Goal: Submit feedback/report problem: Submit feedback/report problem

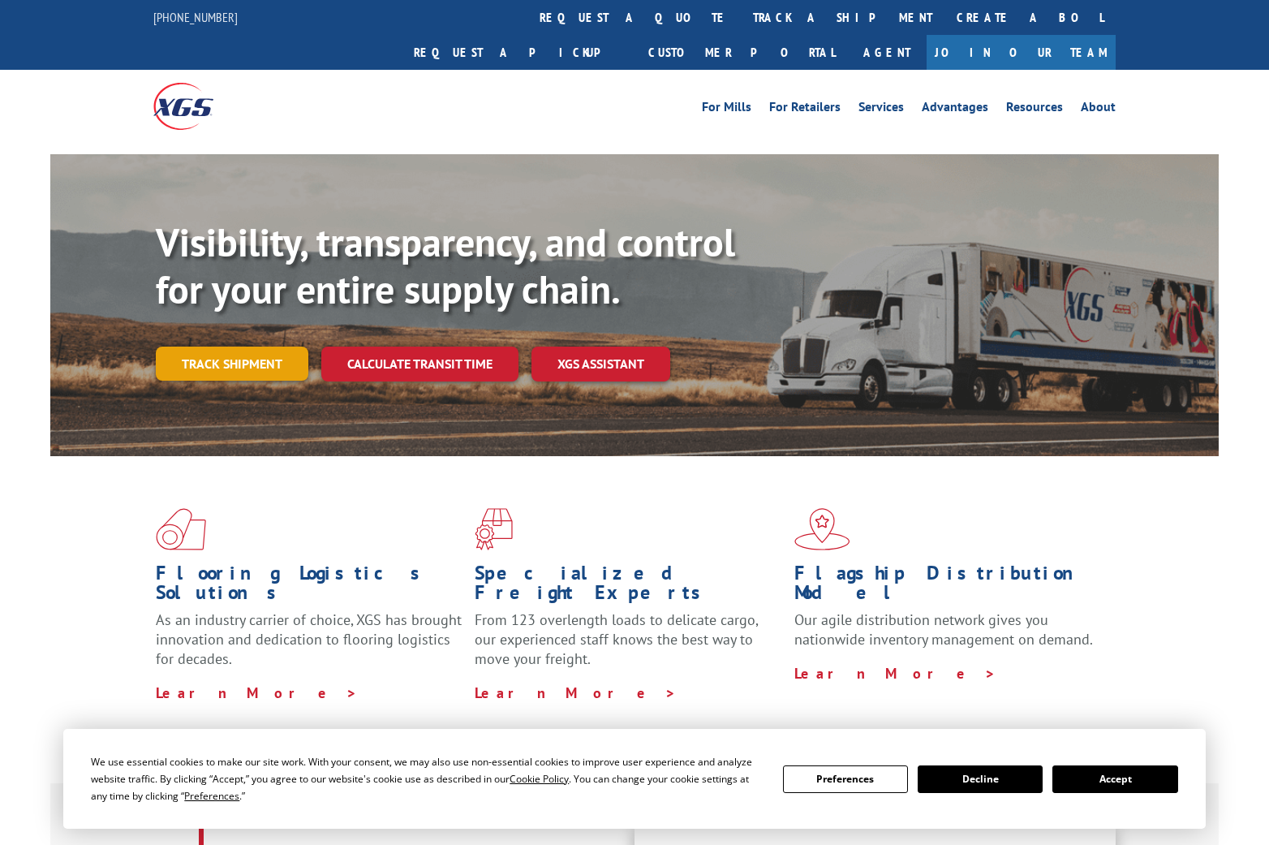
click at [267, 346] on link "Track shipment" at bounding box center [232, 363] width 153 height 34
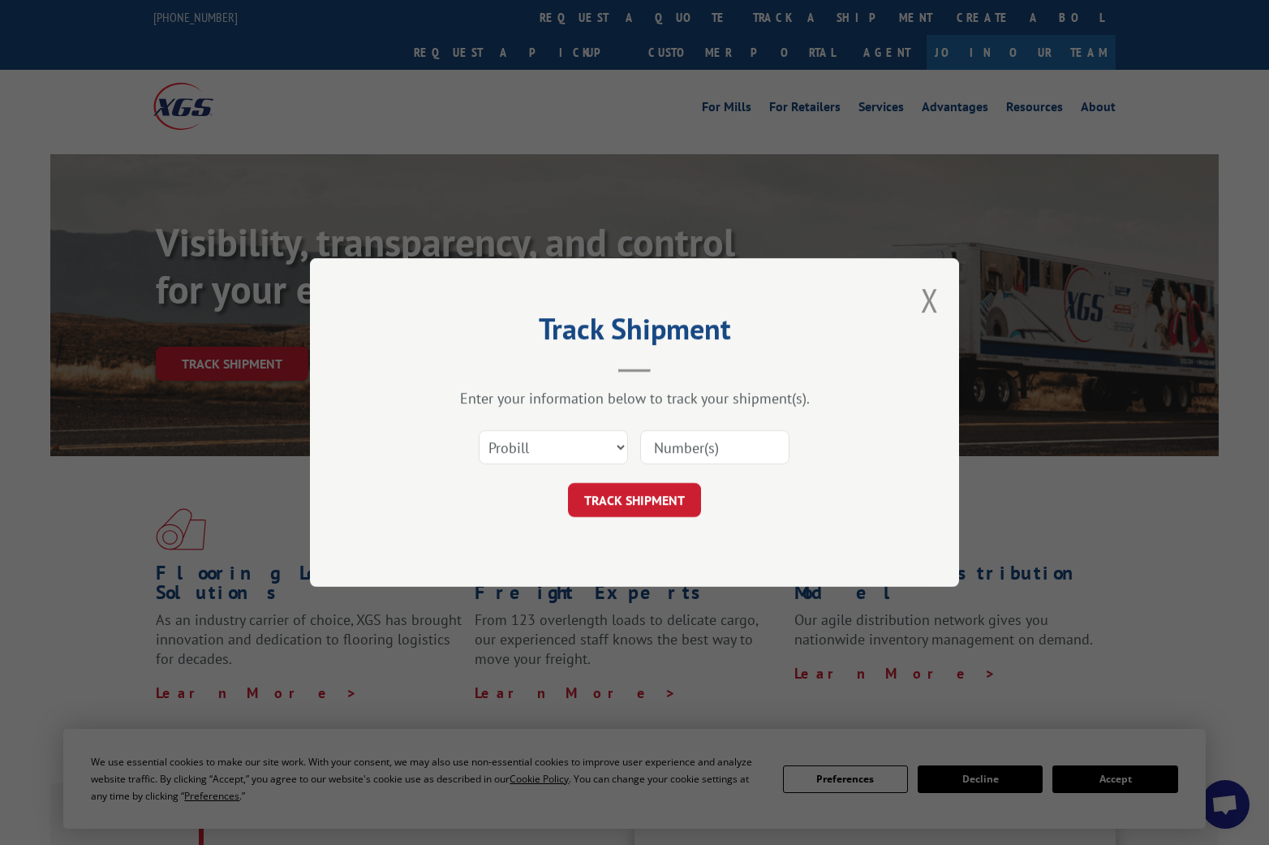
click at [671, 447] on input at bounding box center [714, 447] width 149 height 34
paste input "S268ORD2514131"
type input "S268ORD2514131"
click at [573, 454] on select "Select category... Probill BOL PO" at bounding box center [553, 447] width 149 height 34
click at [666, 504] on button "TRACK SHIPMENT" at bounding box center [634, 500] width 133 height 34
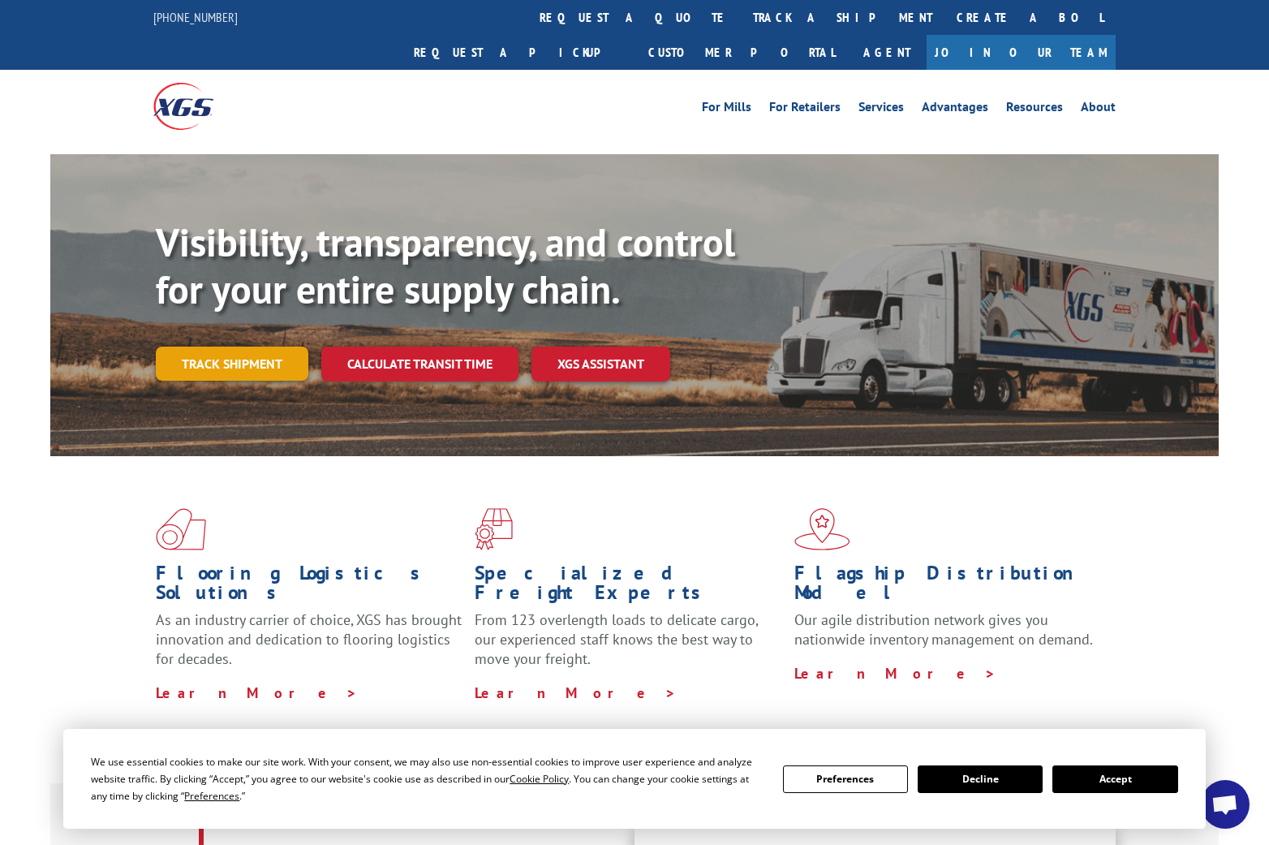
click at [244, 346] on link "Track shipment" at bounding box center [232, 363] width 153 height 34
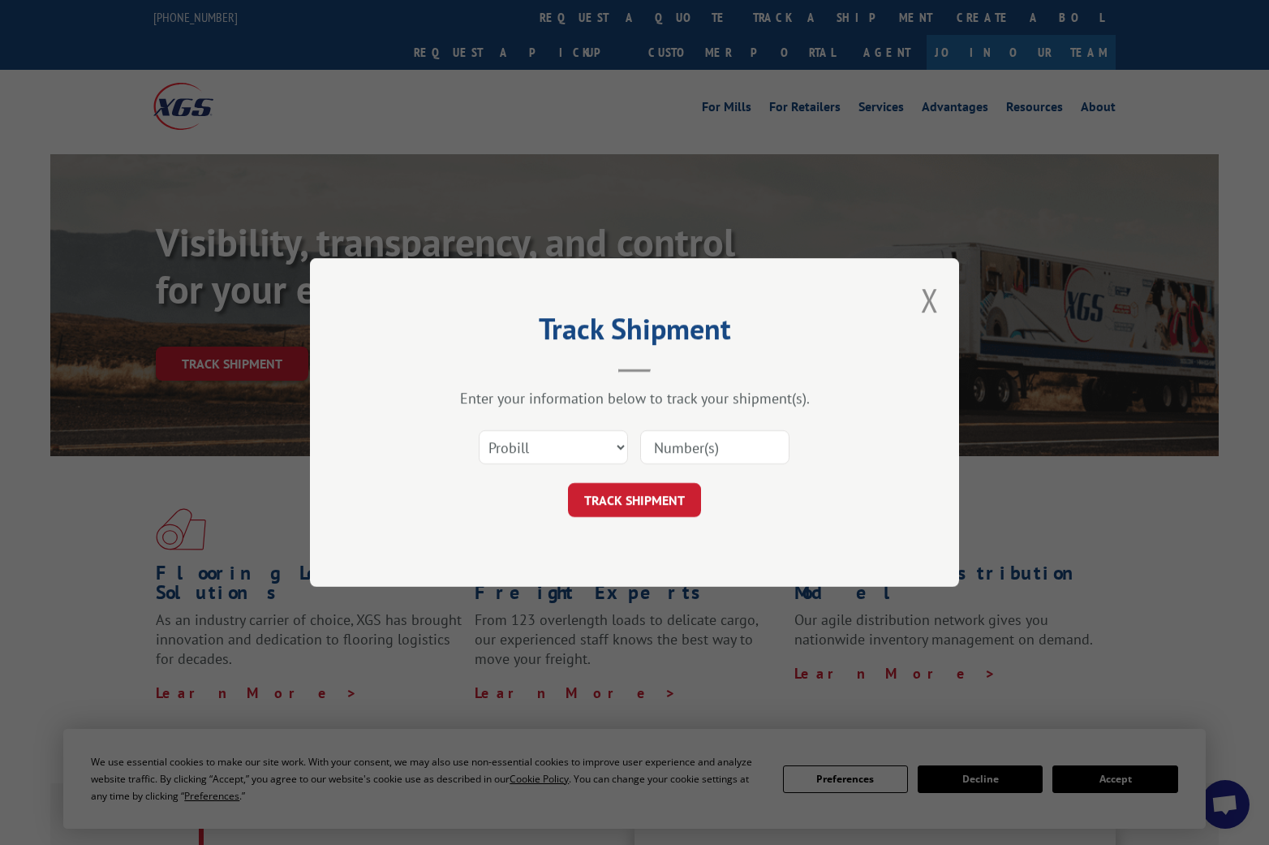
click at [552, 467] on div "Select category... Probill BOL PO" at bounding box center [634, 447] width 487 height 54
click at [589, 450] on select "Select category... Probill BOL PO" at bounding box center [553, 447] width 149 height 34
select select "po"
click at [479, 430] on select "Select category... Probill BOL PO" at bounding box center [553, 447] width 149 height 34
drag, startPoint x: 699, startPoint y: 467, endPoint x: 706, endPoint y: 458, distance: 10.9
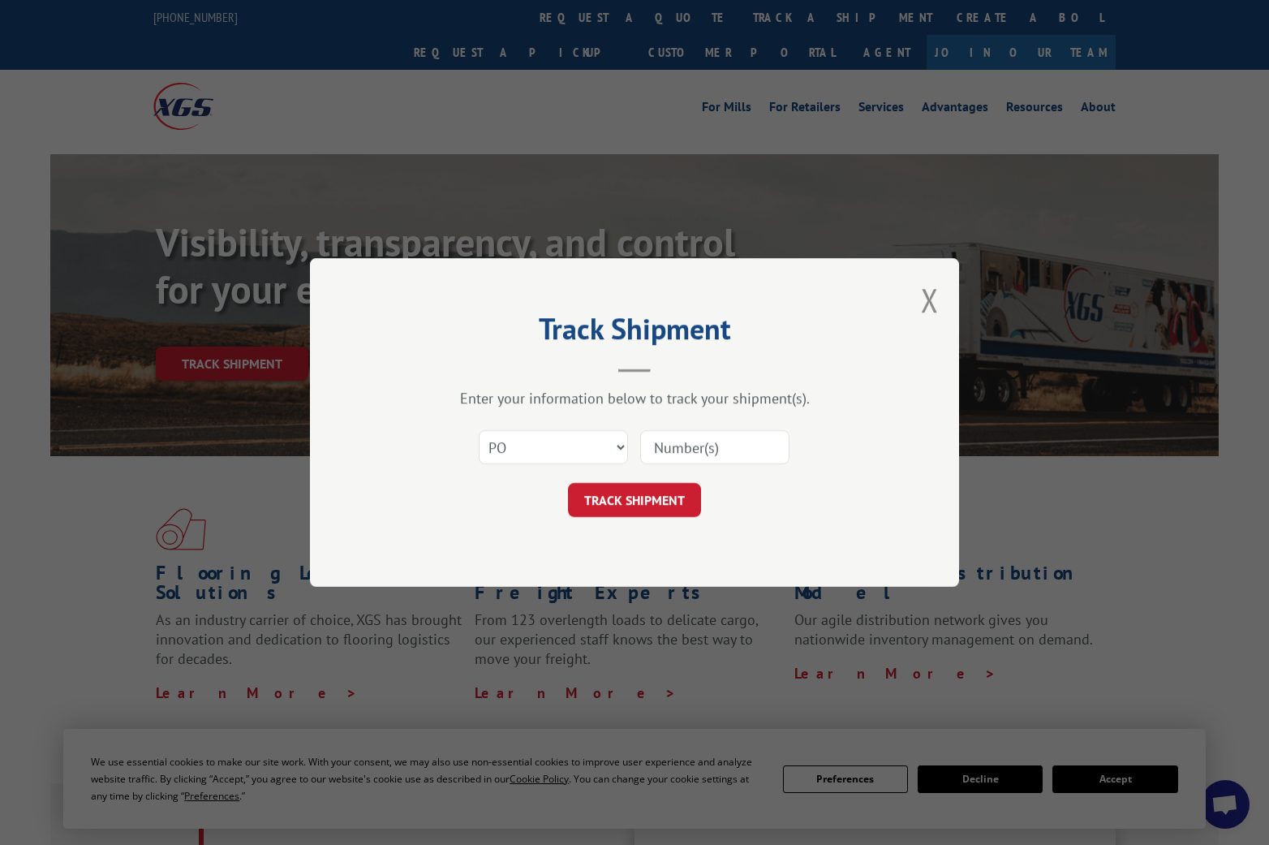
click at [704, 459] on div "Select category... Probill BOL PO" at bounding box center [634, 447] width 487 height 54
click at [708, 456] on input at bounding box center [714, 447] width 149 height 34
paste input "21616194"
type input "21616194"
click at [644, 506] on button "TRACK SHIPMENT" at bounding box center [634, 500] width 133 height 34
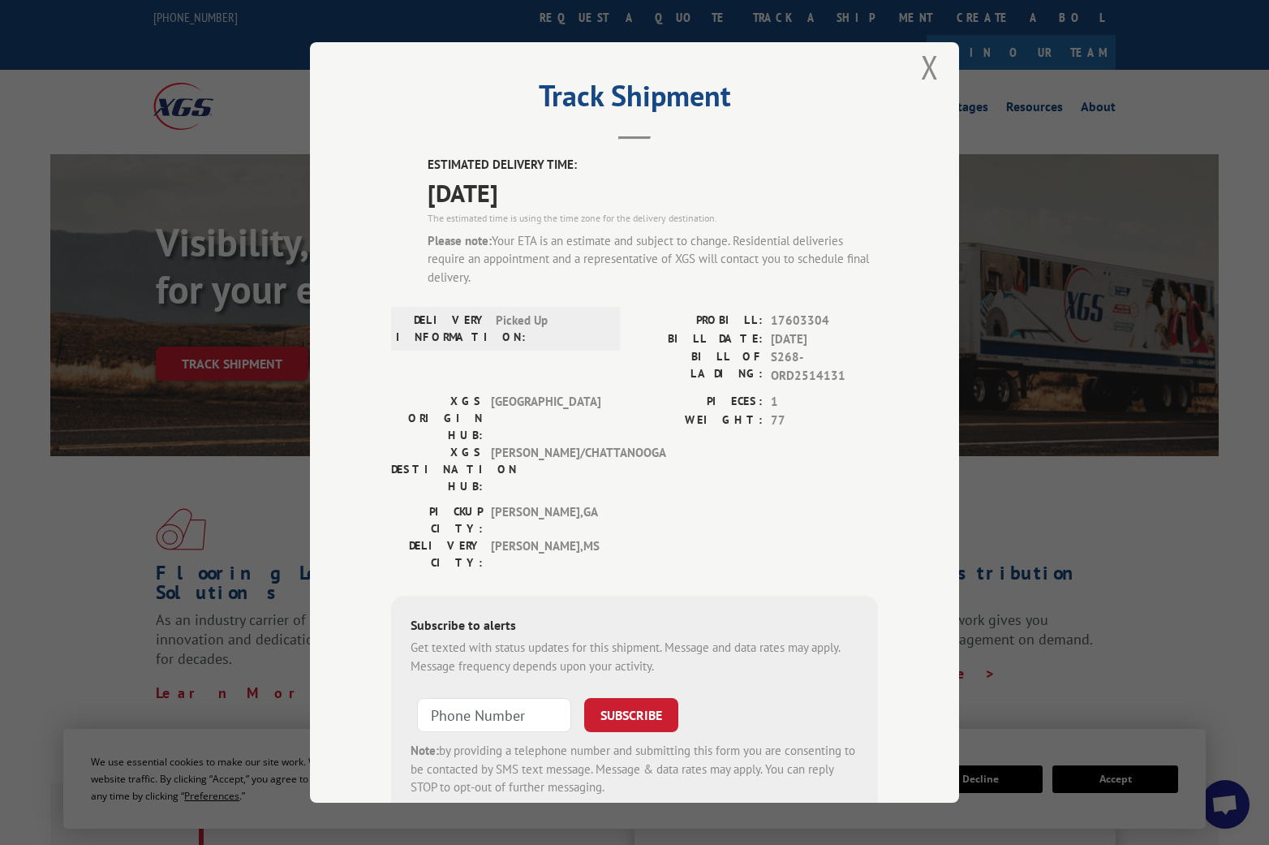
scroll to position [45, 0]
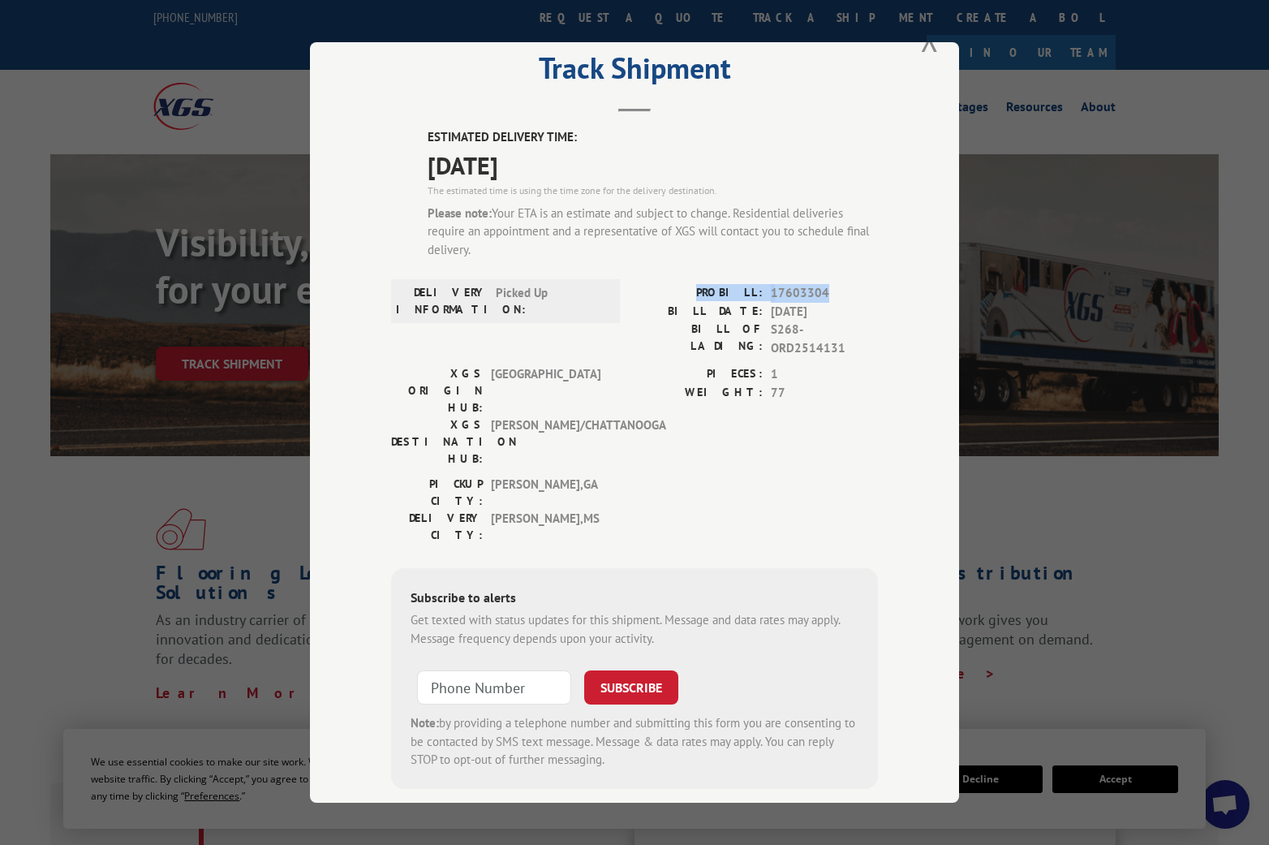
drag, startPoint x: 753, startPoint y: 300, endPoint x: 858, endPoint y: 291, distance: 105.1
click at [858, 291] on div "PROBILL: 17603304" at bounding box center [756, 293] width 243 height 19
copy div "PROBILL: 17603304"
click at [794, 296] on span "17603304" at bounding box center [824, 293] width 107 height 19
click at [699, 298] on label "PROBILL:" at bounding box center [699, 293] width 128 height 19
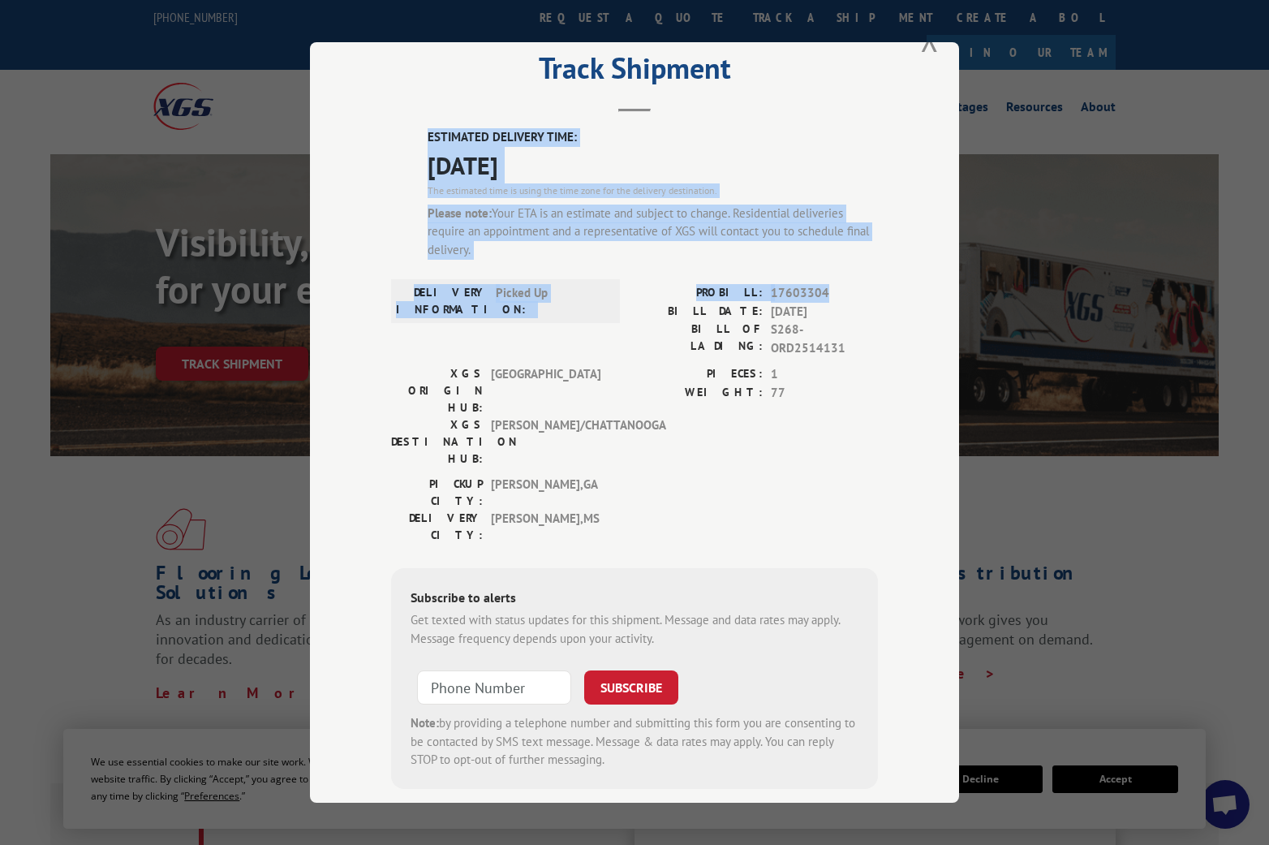
drag, startPoint x: 408, startPoint y: 138, endPoint x: 877, endPoint y: 280, distance: 490.1
click at [877, 280] on div "Track Shipment ESTIMATED DELIVERY TIME: 09/10/2025 The estimated time is using …" at bounding box center [634, 422] width 649 height 760
click at [734, 291] on label "PROBILL:" at bounding box center [699, 293] width 128 height 19
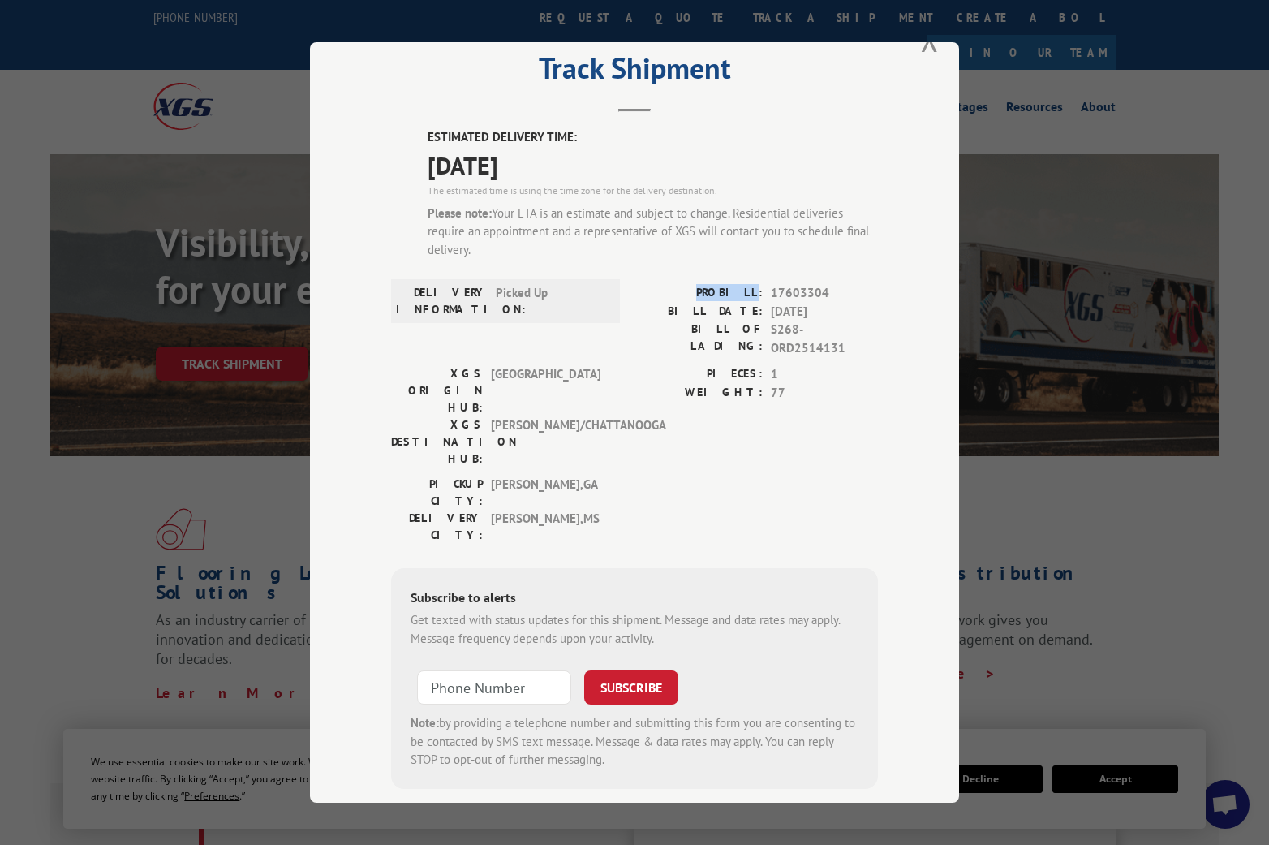
click at [734, 291] on label "PROBILL:" at bounding box center [699, 293] width 128 height 19
click at [683, 288] on label "PROBILL:" at bounding box center [699, 293] width 128 height 19
drag, startPoint x: 704, startPoint y: 291, endPoint x: 885, endPoint y: 293, distance: 181.0
click at [863, 295] on div "PROBILL: 17603304" at bounding box center [756, 293] width 243 height 19
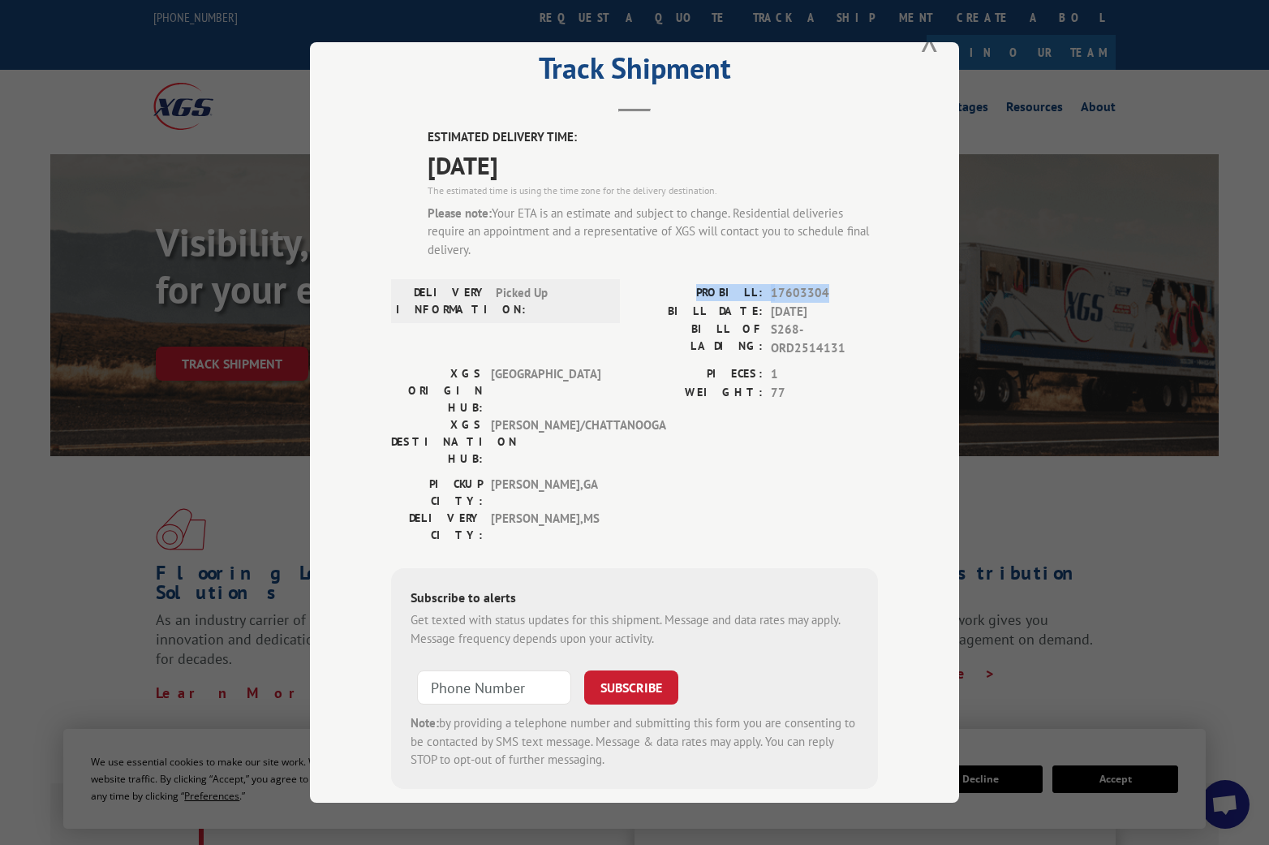
copy div "PROBILL: 17603304"
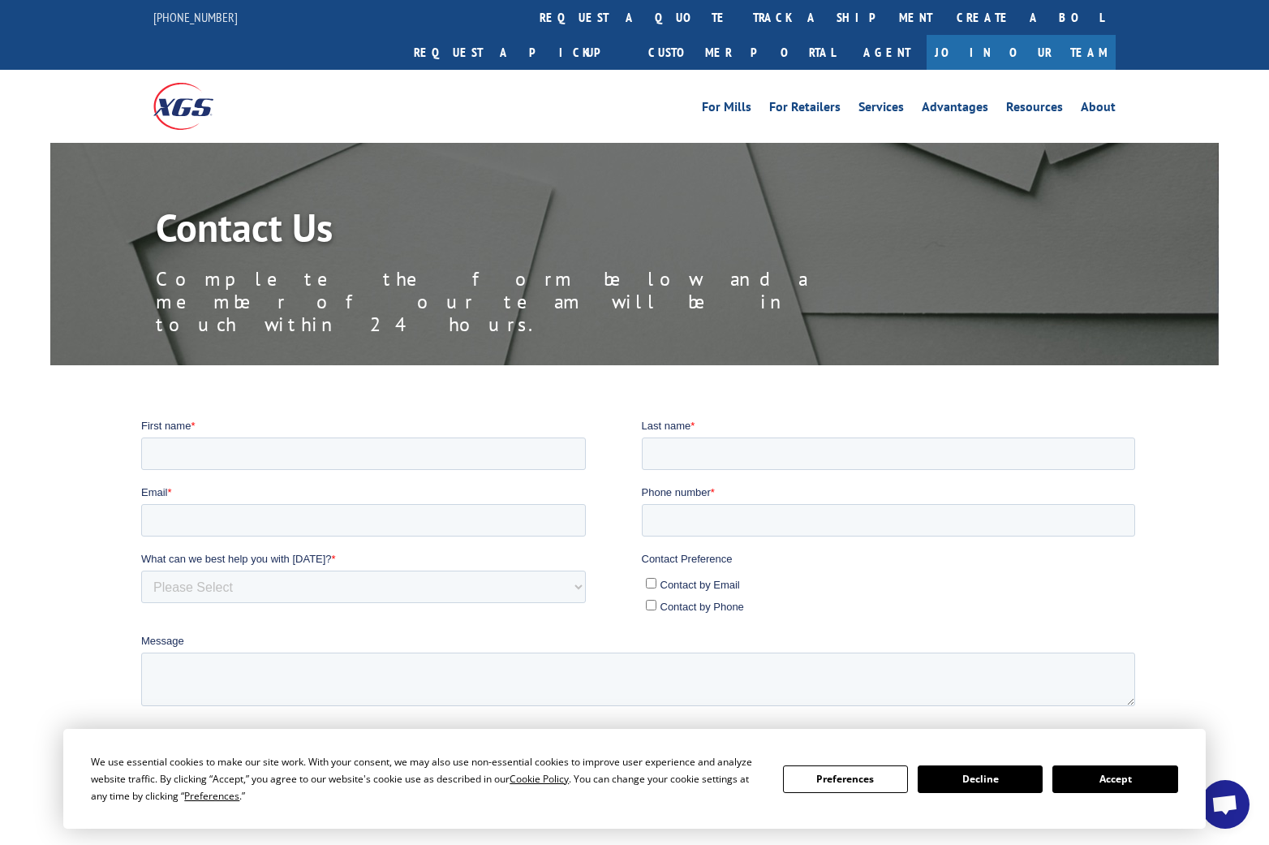
click at [1120, 786] on button "Accept" at bounding box center [1114, 779] width 125 height 28
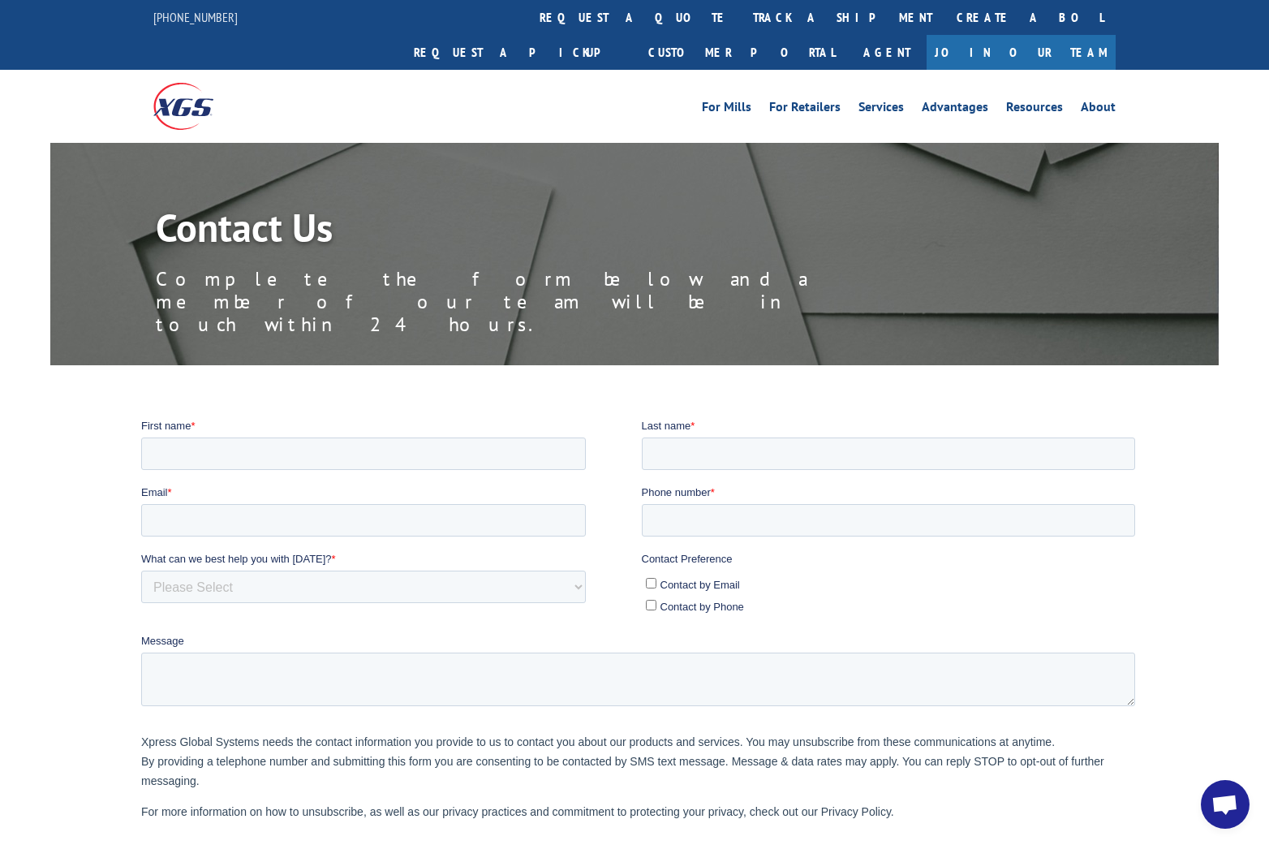
click at [643, 579] on ul "Contact by Email Contact by Phone" at bounding box center [889, 592] width 494 height 44
click at [652, 579] on input "Contact by Email" at bounding box center [651, 582] width 11 height 11
checkbox input "true"
click at [234, 442] on input "First name *" at bounding box center [363, 453] width 445 height 32
paste input "Mcwillie Robinson"
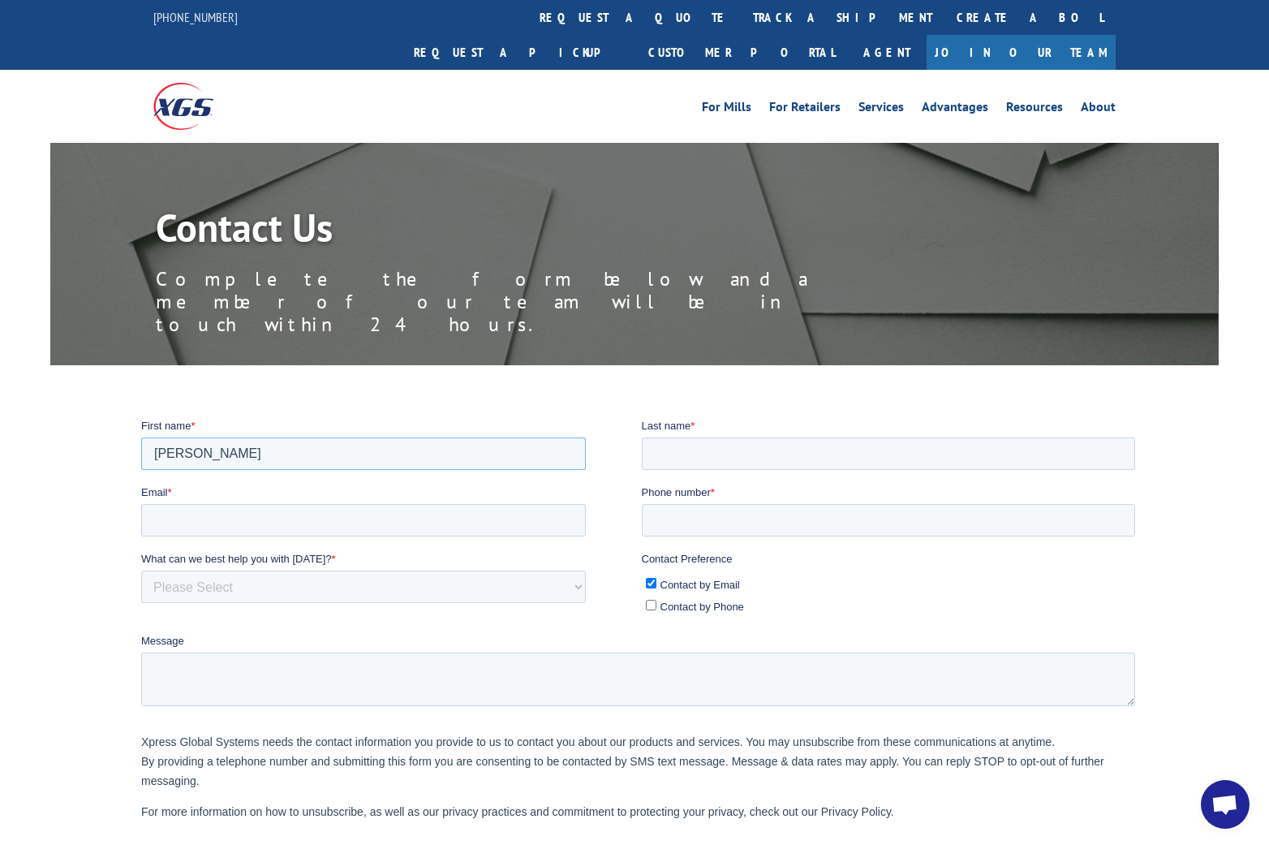
click at [243, 451] on input "Mcwillie Robinson" at bounding box center [363, 453] width 445 height 32
type input "Mcwillie"
paste input "Robinson"
type input "Robinson"
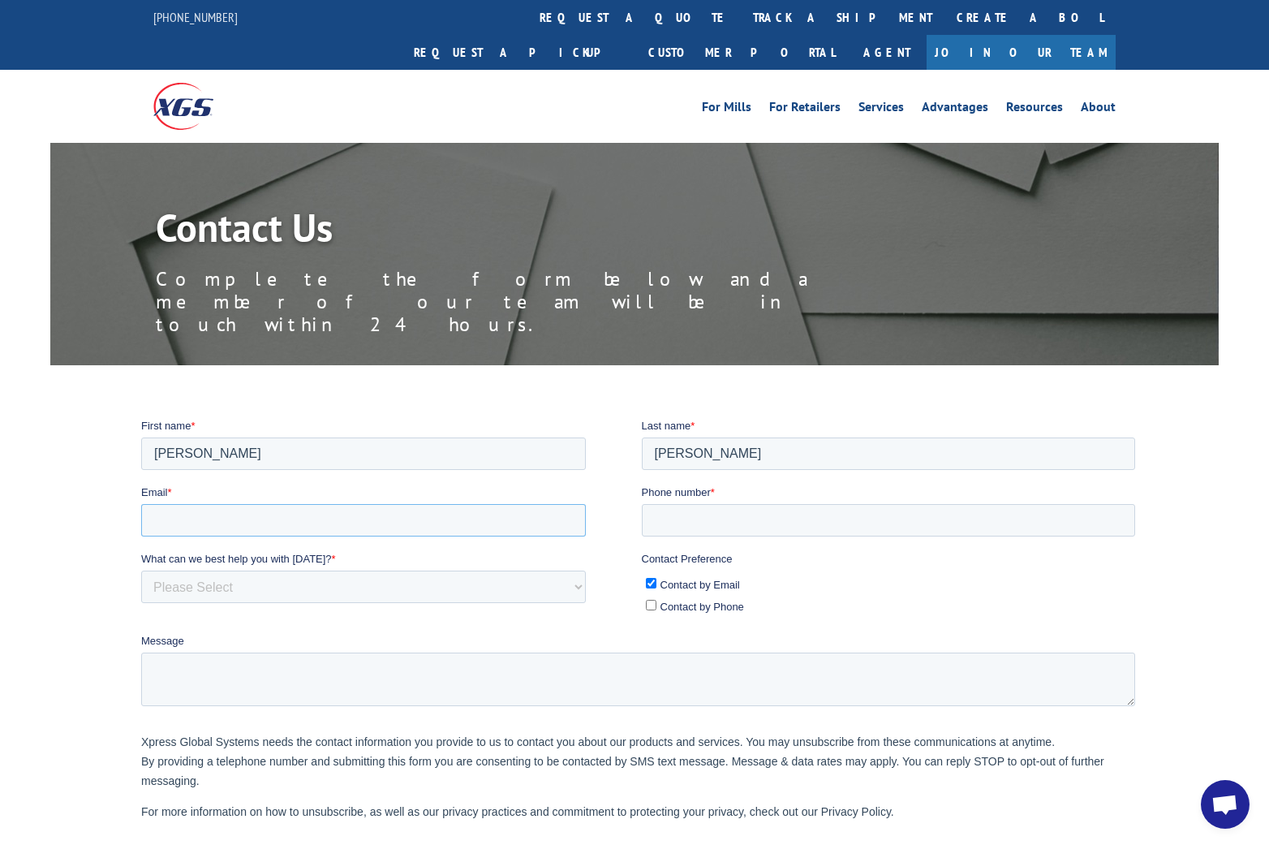
click at [227, 515] on input "Email *" at bounding box center [363, 519] width 445 height 32
paste input "mcwillierobinson3@gmail.com"
type input "mcwillierobinson3@gmail.com"
click at [790, 512] on input "Phone number *" at bounding box center [889, 519] width 494 height 32
paste input "601-259-2649"
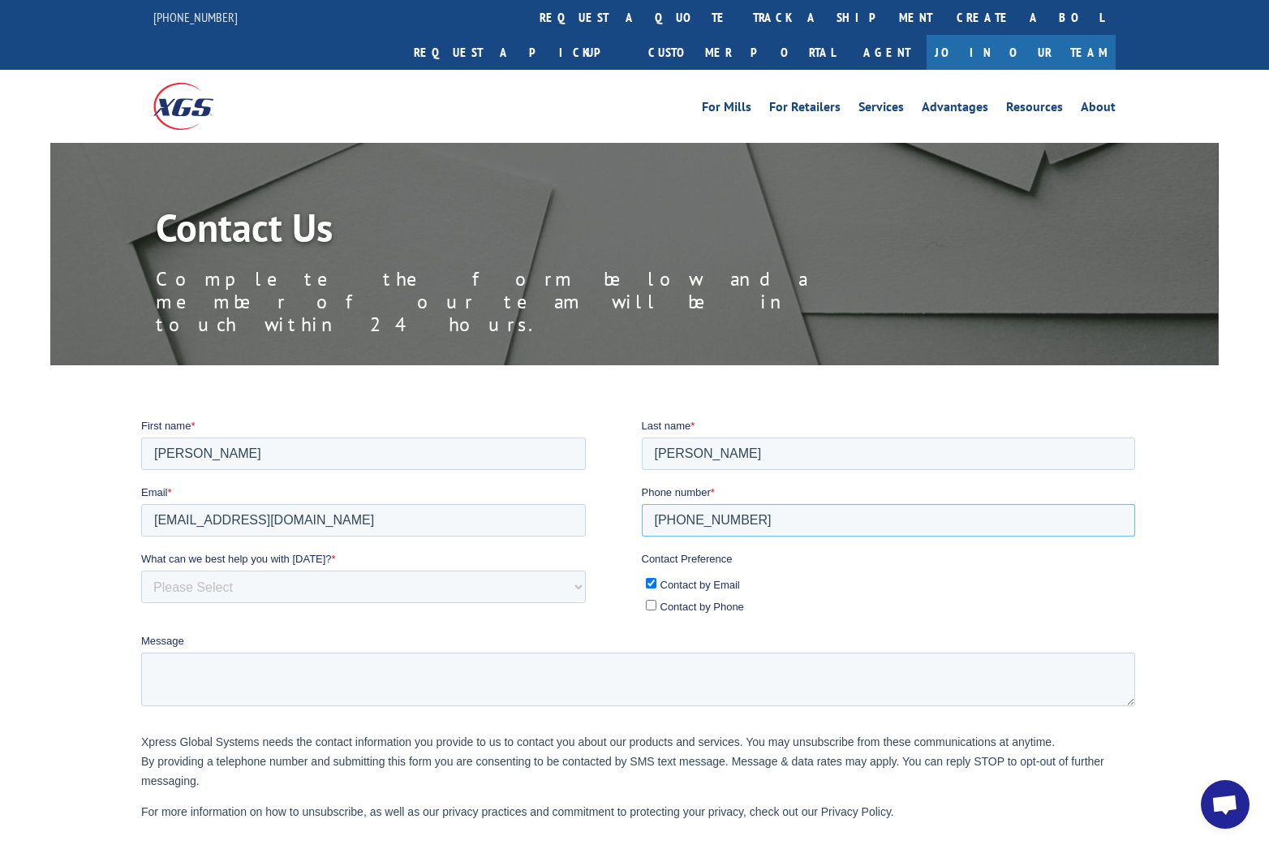
type input "601-259-2649"
click at [481, 671] on textarea "Message" at bounding box center [638, 679] width 994 height 54
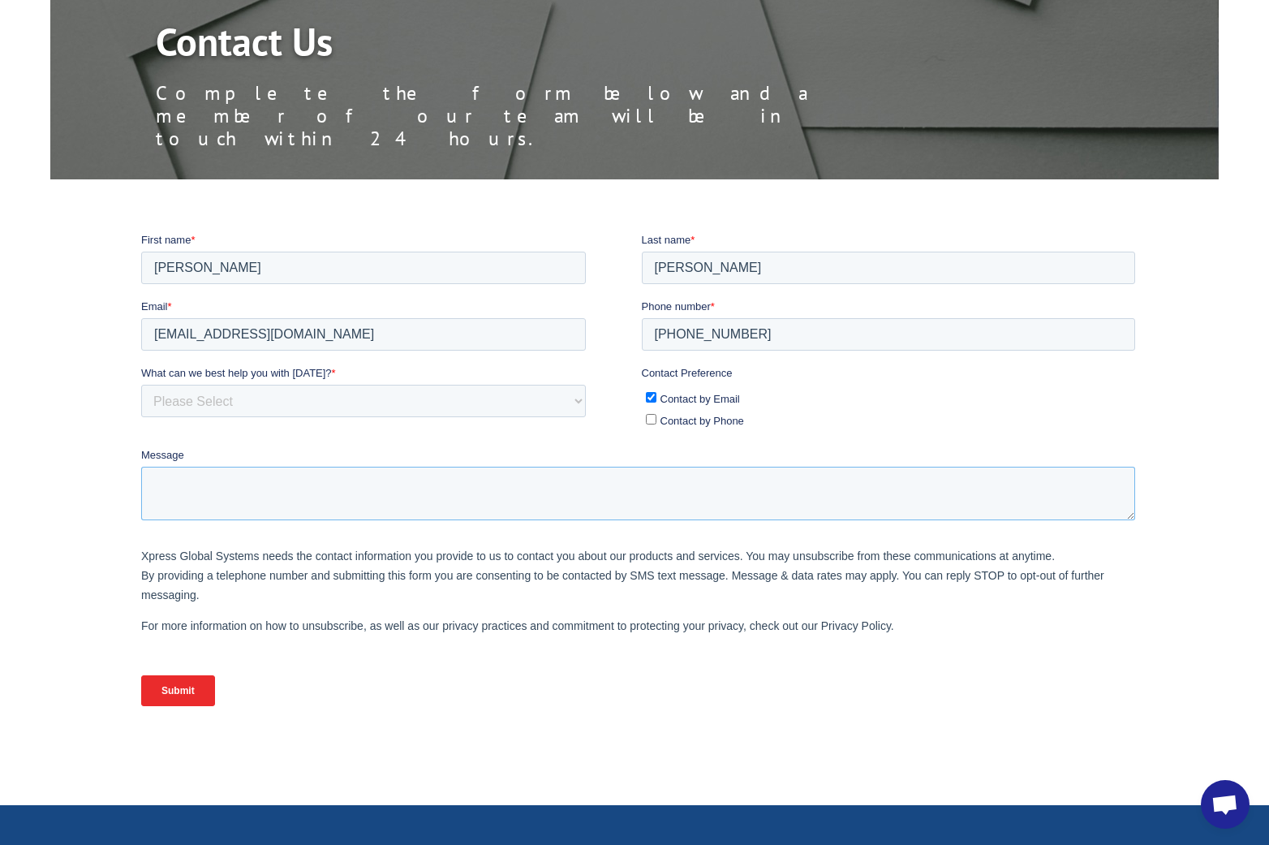
scroll to position [81, 0]
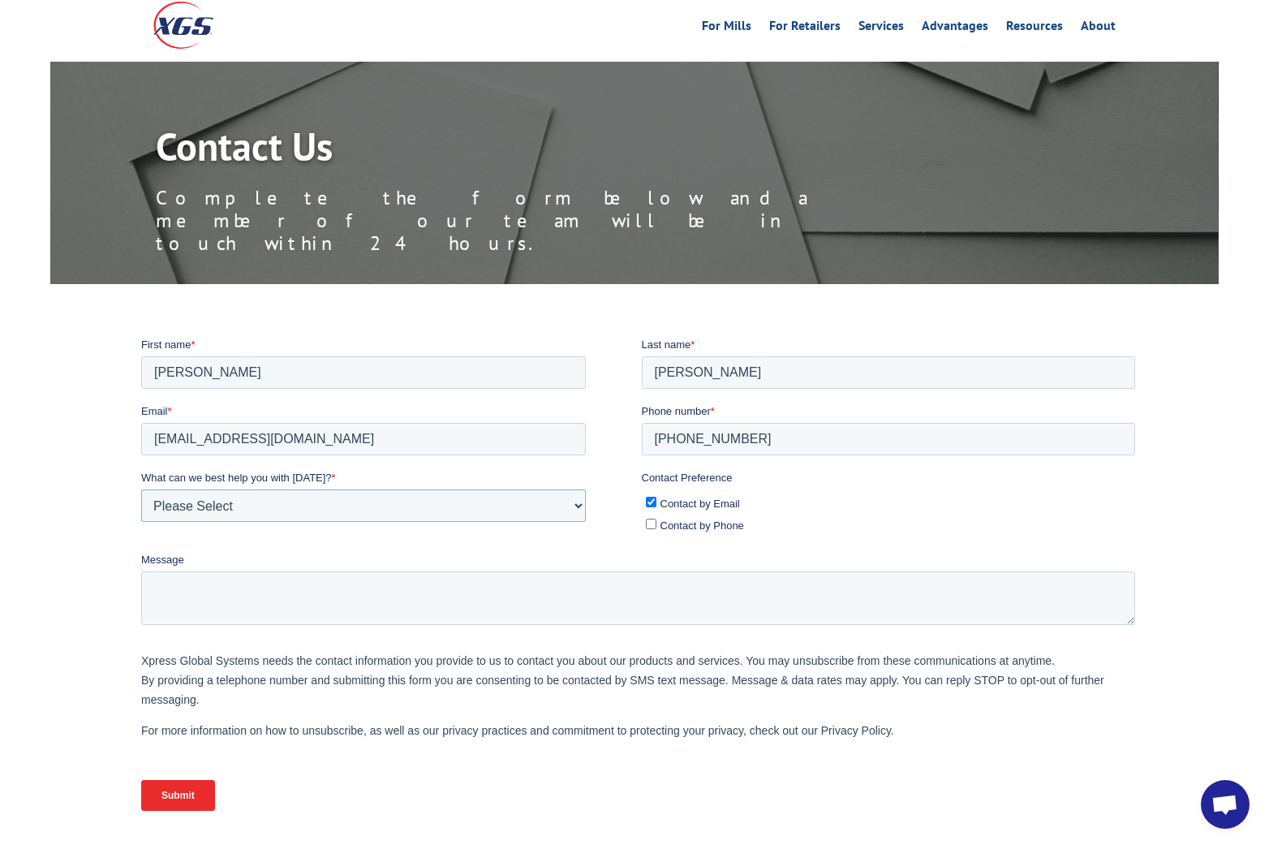
click at [269, 501] on select "Please Select Quoting, Opening New Account, or New Business Opportunity Shipmen…" at bounding box center [363, 505] width 445 height 32
select select "Customer Service"
click at [141, 489] on select "Please Select Quoting, Opening New Account, or New Business Opportunity Shipmen…" at bounding box center [363, 505] width 445 height 32
click at [652, 518] on input "Contact by Phone" at bounding box center [651, 523] width 11 height 11
checkbox input "true"
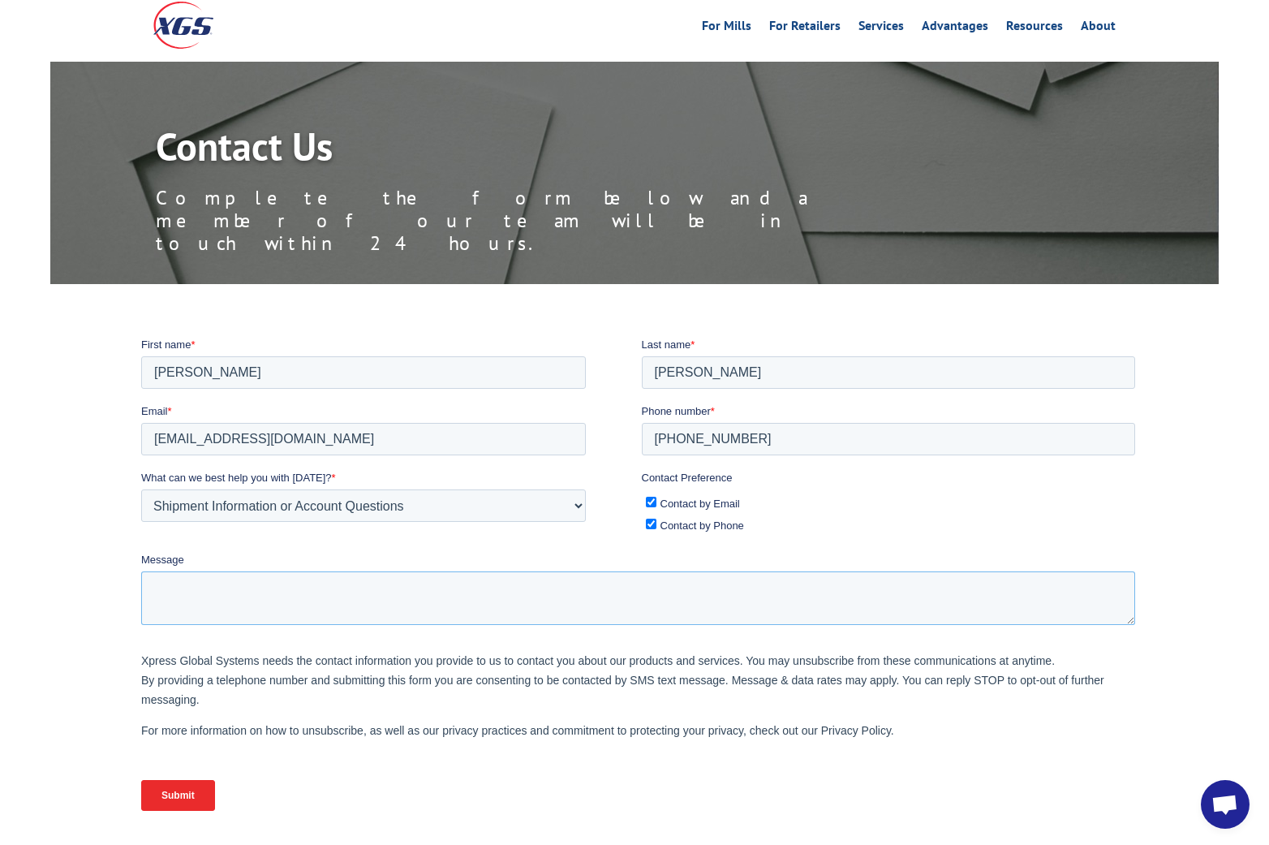
click at [192, 598] on textarea "Message" at bounding box center [638, 597] width 994 height 54
paste textarea "Hello, Please update the delivery address for PROBILL #17603304 / PO #21616194.…"
type textarea "Hello, Please update the delivery address for PROBILL #17603304 / PO #21616194.…"
click at [191, 799] on input "Submit" at bounding box center [178, 794] width 74 height 31
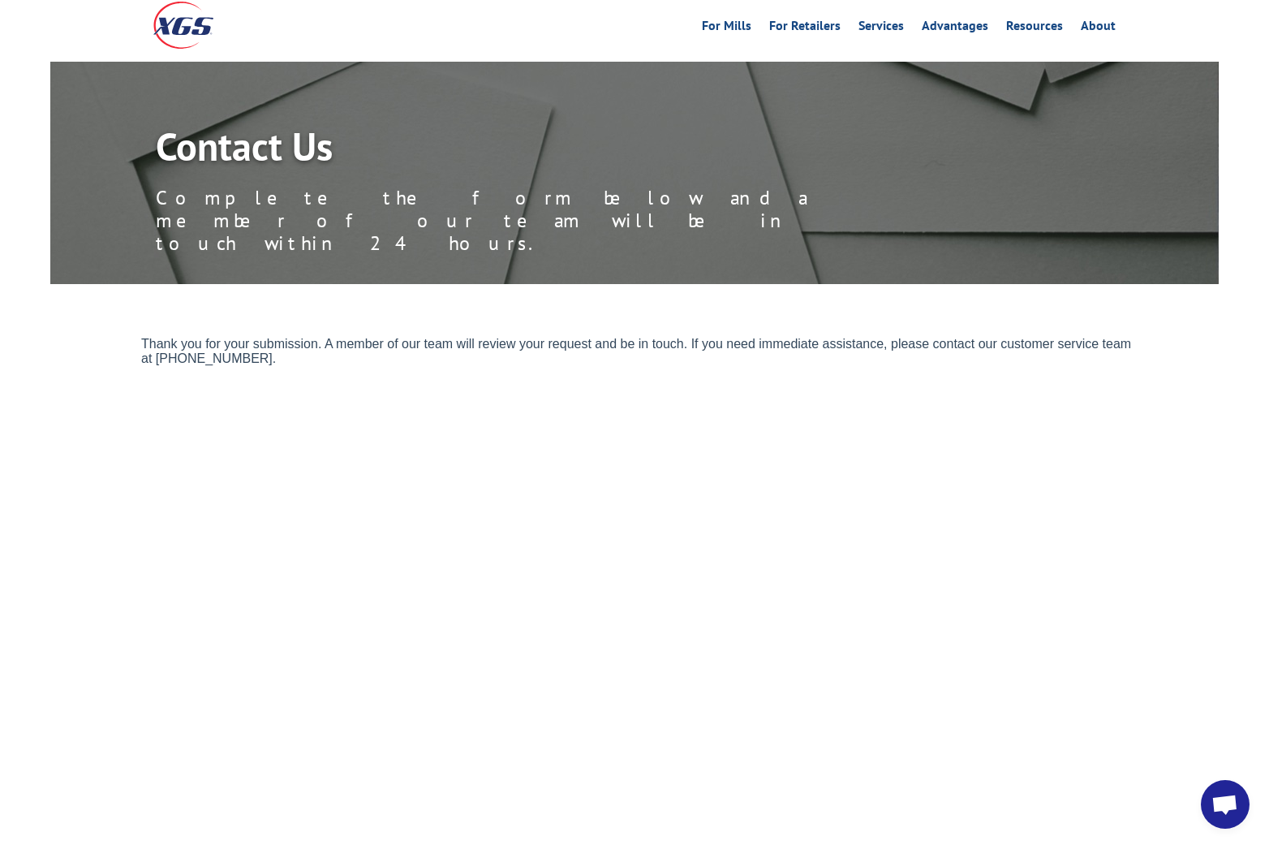
click at [429, 450] on body "Thank you for your submission. A member of our team will review your request an…" at bounding box center [641, 590] width 1001 height 508
drag, startPoint x: 318, startPoint y: 355, endPoint x: 153, endPoint y: 359, distance: 165.6
click at [153, 359] on p "Thank you for your submission. A member of our team will review your request an…" at bounding box center [641, 350] width 1001 height 29
copy p "(844) 947-7447 ext.1."
